Goal: Task Accomplishment & Management: Complete application form

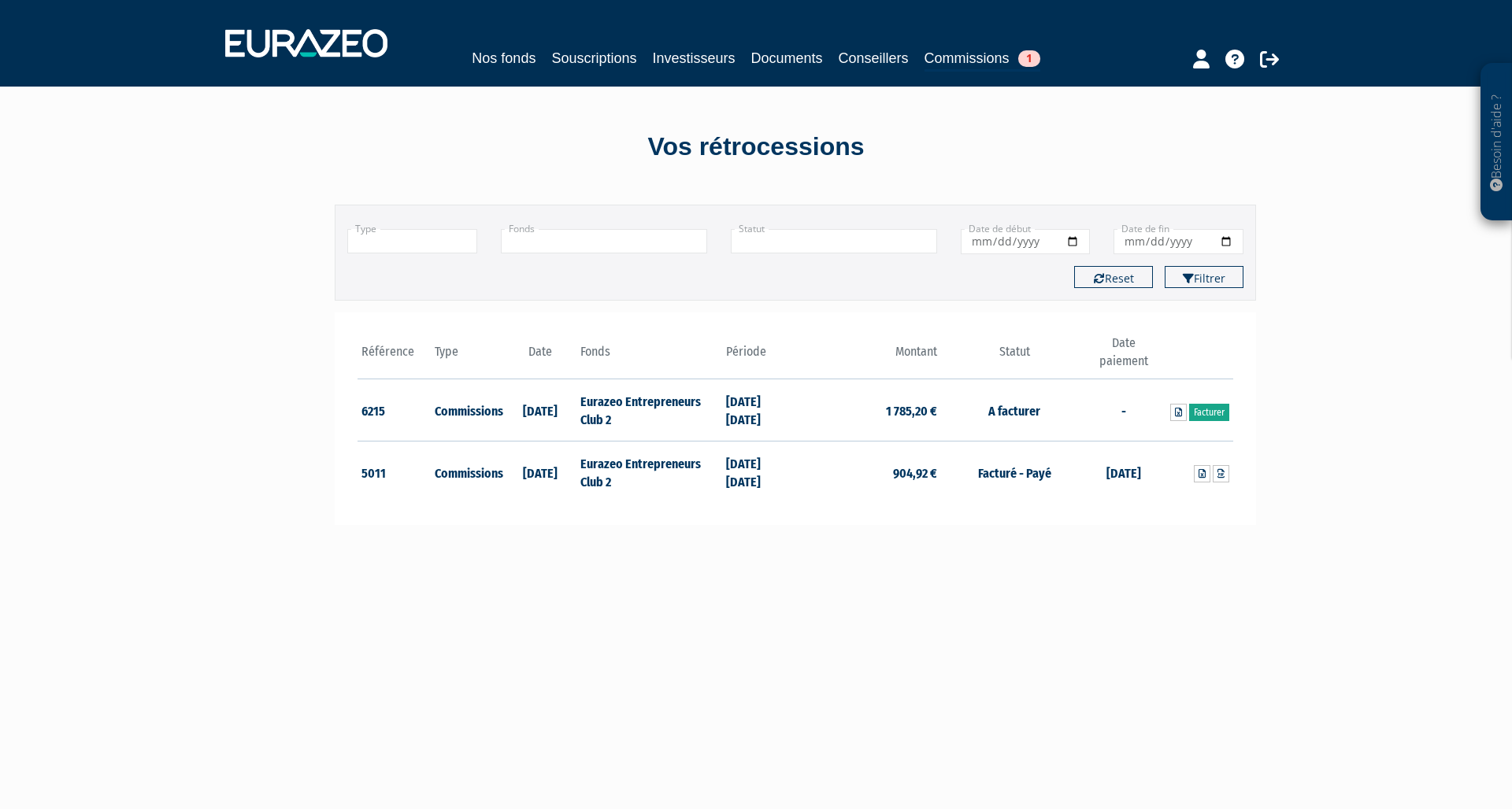
click at [1218, 411] on link "Facturer" at bounding box center [1209, 412] width 40 height 17
click at [1177, 408] on icon at bounding box center [1178, 412] width 7 height 9
click at [1201, 472] on icon at bounding box center [1202, 474] width 7 height 9
click at [1218, 412] on link "Facturer" at bounding box center [1209, 412] width 40 height 17
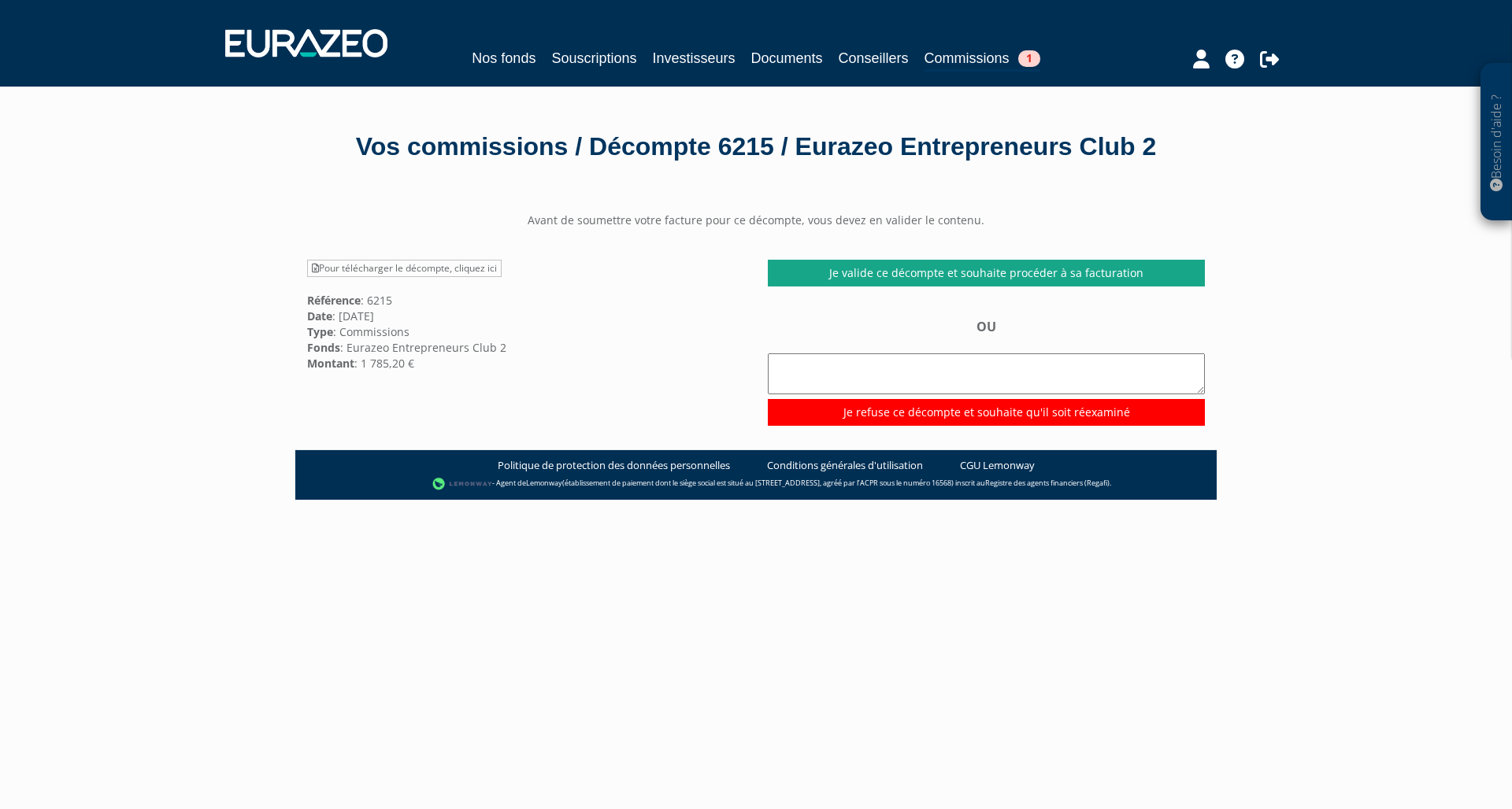
click at [937, 275] on link "Je valide ce décompte et souhaite procéder à sa facturation" at bounding box center [986, 273] width 437 height 26
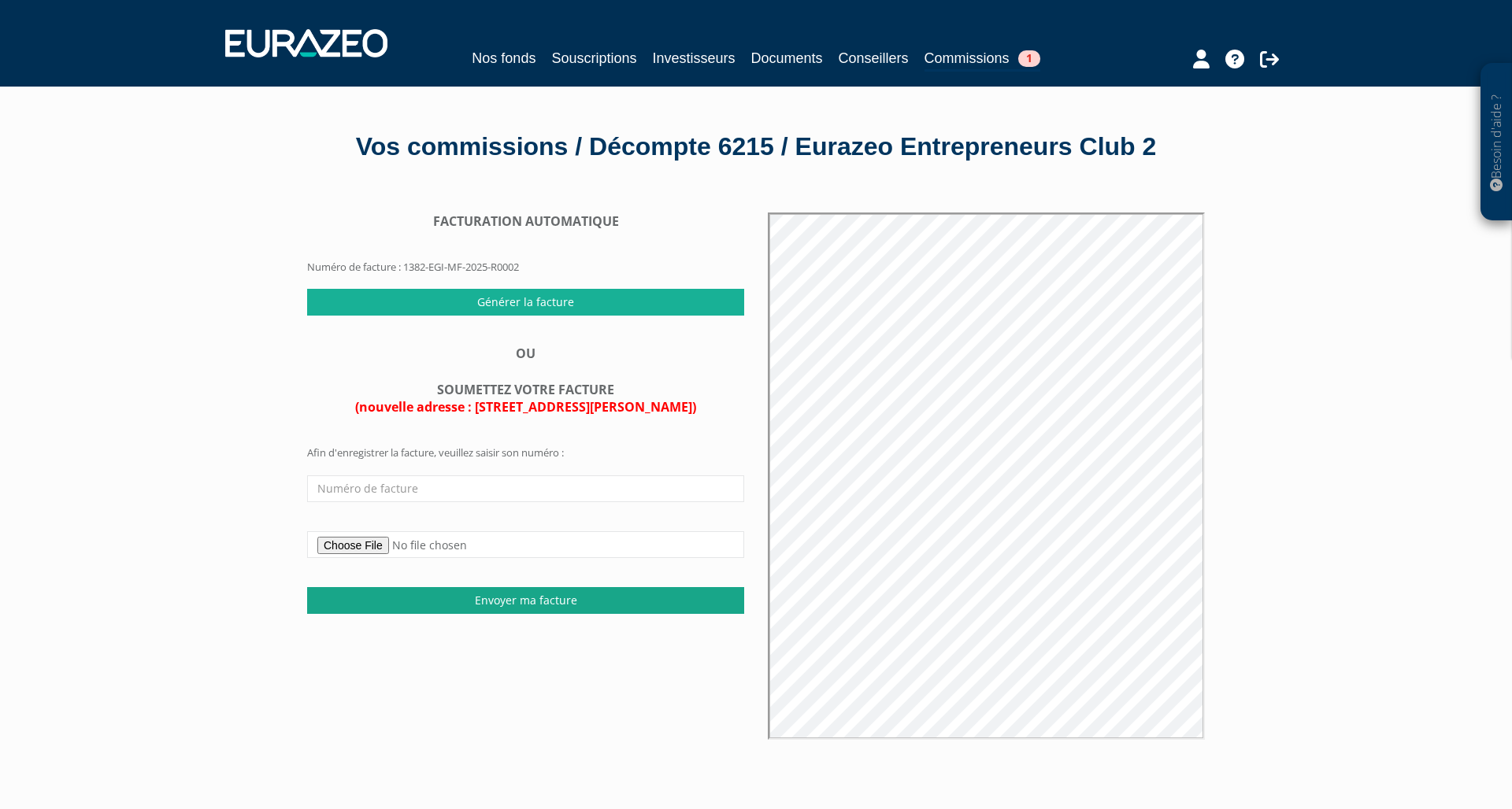
click at [636, 588] on input "Envoyer ma facture" at bounding box center [525, 600] width 437 height 26
click at [648, 587] on input "Envoyer ma facture" at bounding box center [525, 600] width 437 height 26
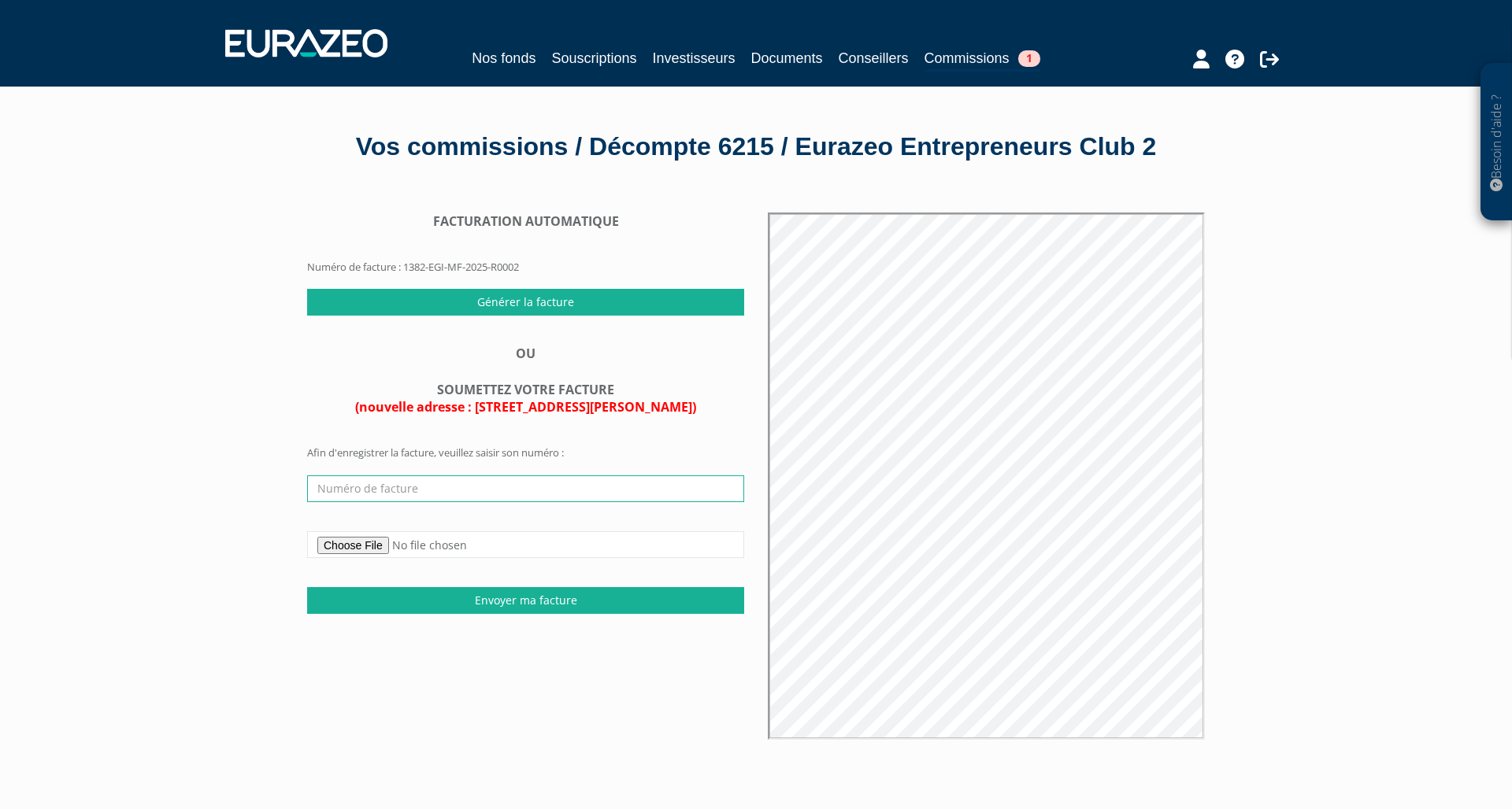
click at [383, 486] on input "text" at bounding box center [525, 488] width 437 height 26
type input "E"
drag, startPoint x: 405, startPoint y: 264, endPoint x: 582, endPoint y: 265, distance: 177.0
click at [582, 265] on form "FACTURATION AUTOMATIQUE Numéro de facture : 1382-EGI-MF-2025-R0002" at bounding box center [525, 251] width 437 height 77
copy form "1382-EGI-MF-2025-R0002"
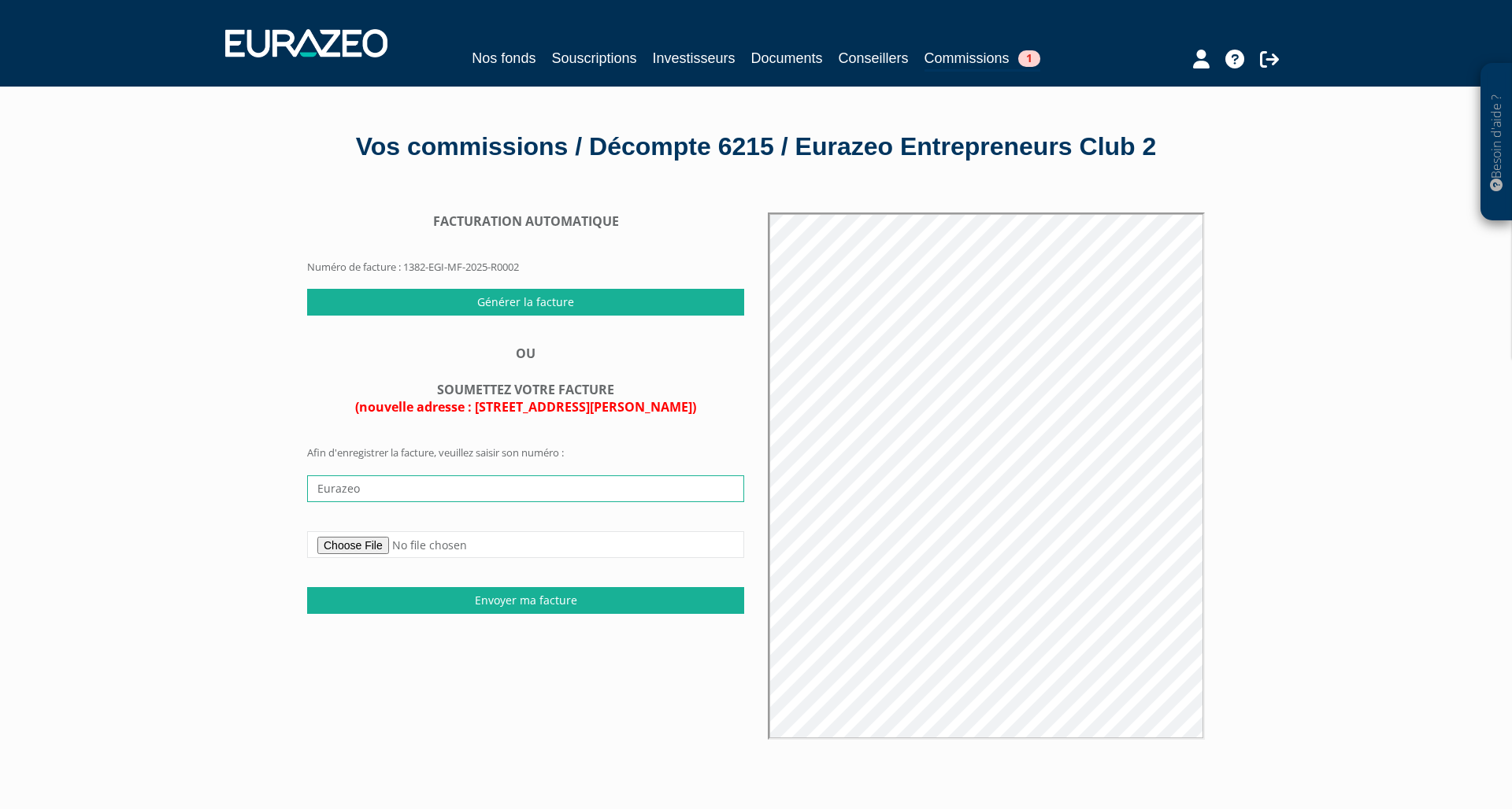
drag, startPoint x: 337, startPoint y: 480, endPoint x: 231, endPoint y: 480, distance: 106.0
click at [231, 480] on div "Besoin d'aide ? × J'ai besoin d'aide Si vous avez une question à propos du fonc…" at bounding box center [756, 524] width 1512 height 1049
paste input "1382-EGI-MF-2025-R0002"
type input "1382-EGI-MF-2025-R0002"
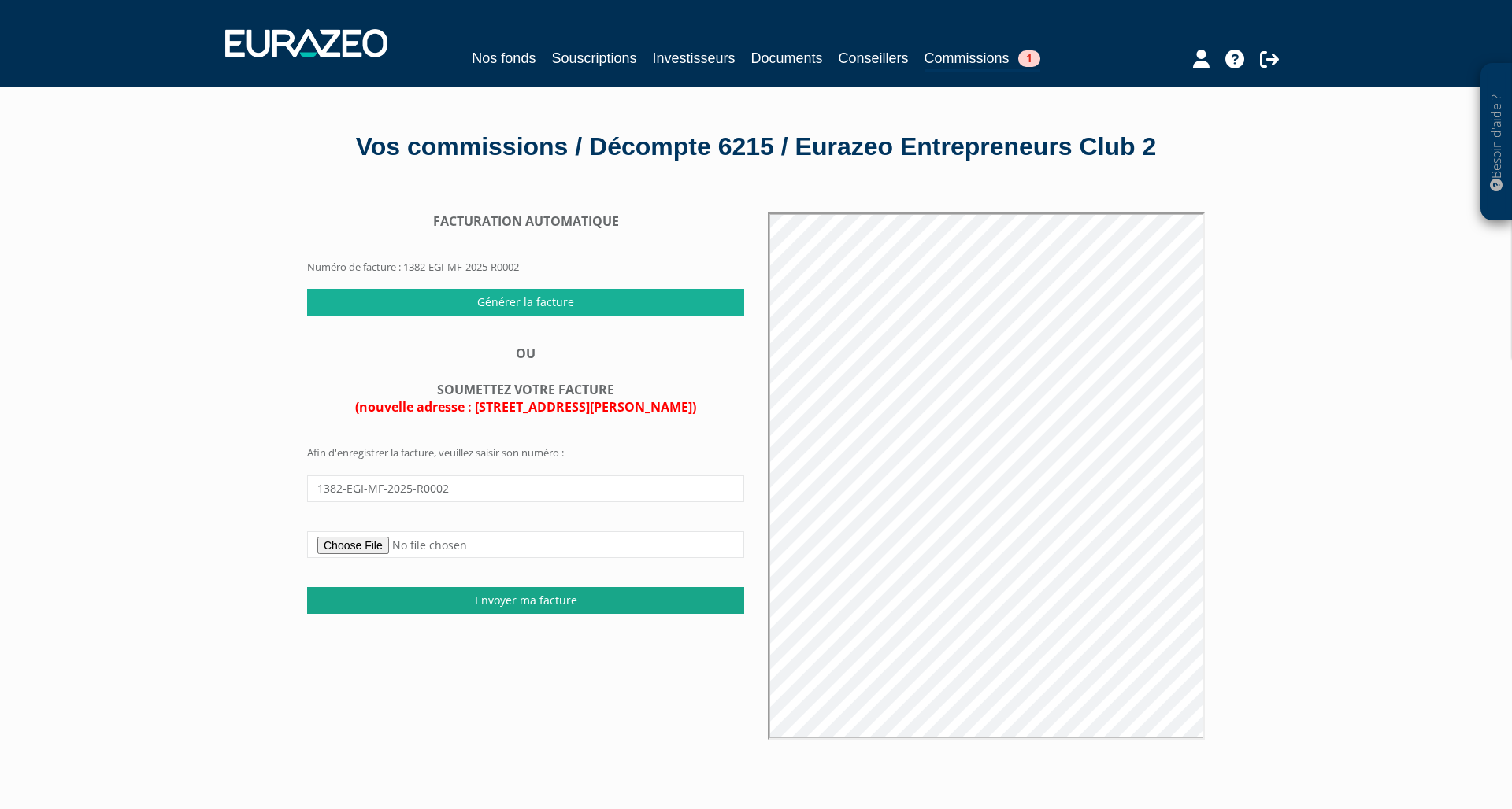
click at [441, 596] on input "Envoyer ma facture" at bounding box center [525, 600] width 437 height 26
click at [542, 592] on input "Envoyer ma facture" at bounding box center [525, 600] width 437 height 26
click at [378, 538] on input "file" at bounding box center [525, 545] width 437 height 26
type input "C:\fakepath\decompte.pdf"
click at [497, 596] on input "Envoyer ma facture" at bounding box center [525, 600] width 437 height 26
